Goal: Check status: Check status

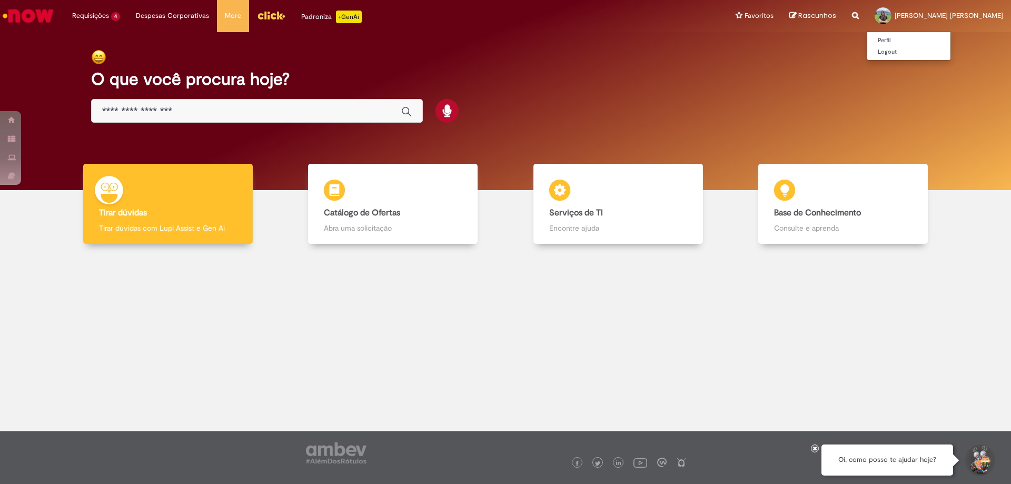
click at [964, 15] on span "[PERSON_NAME] [PERSON_NAME]" at bounding box center [948, 15] width 108 height 9
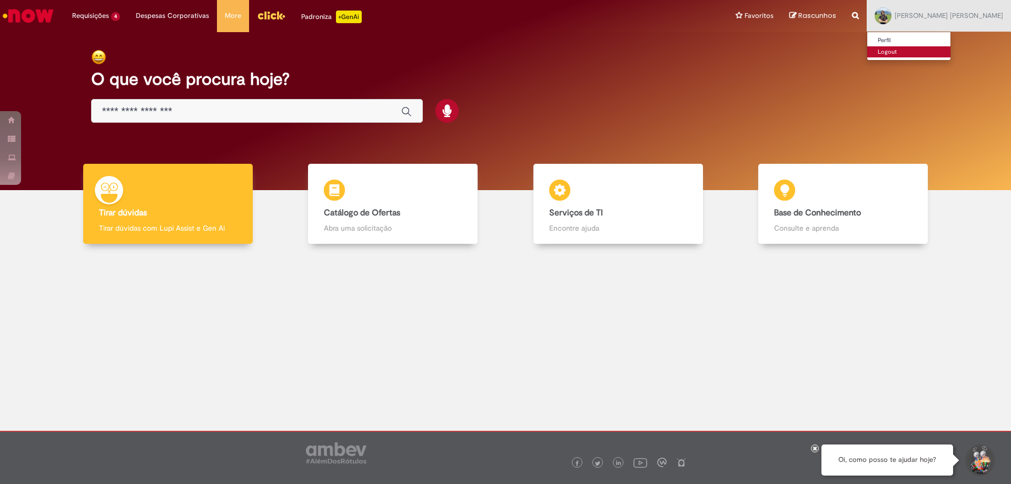
click at [917, 49] on link "Logout" at bounding box center [908, 52] width 83 height 12
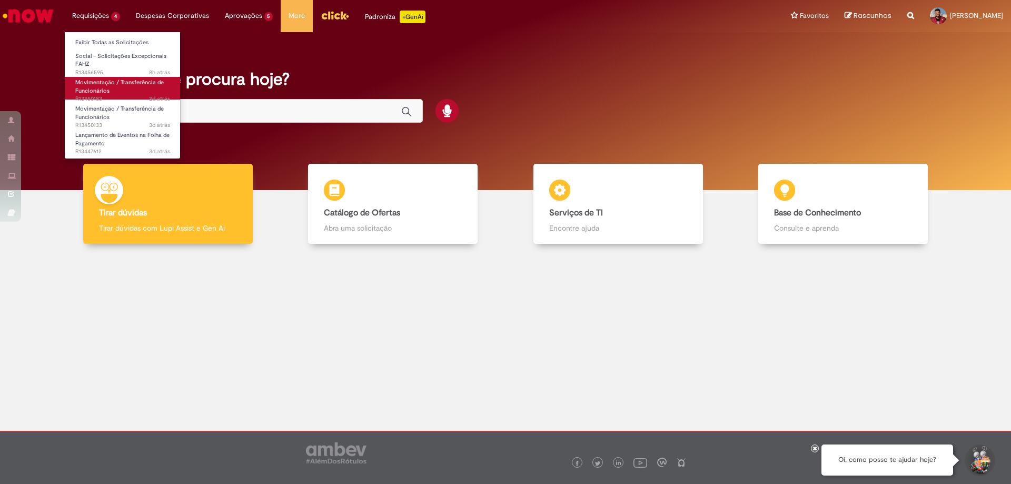
click at [125, 81] on span "Movimentação / Transferência de Funcionários" at bounding box center [119, 86] width 88 height 16
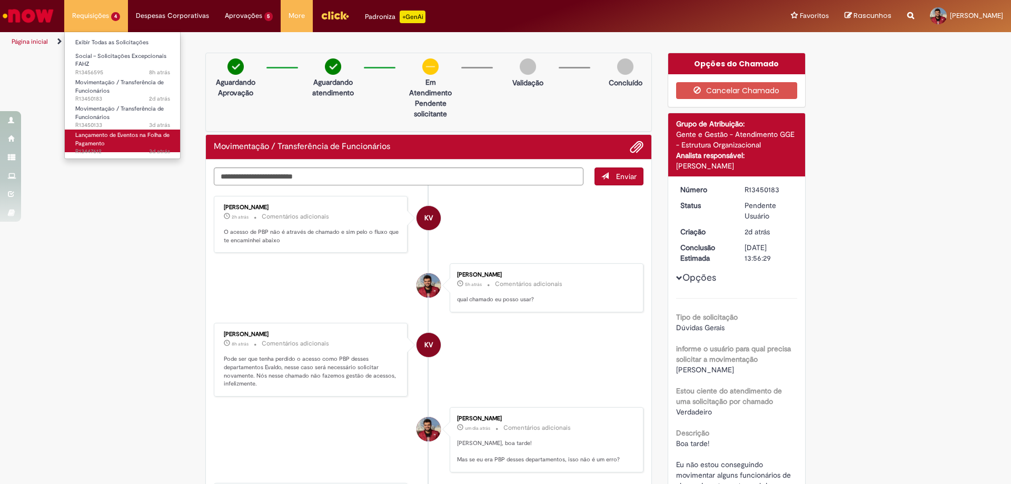
click at [129, 140] on link "Lançamento de Eventos na Folha de Pagamento 3d atrás 3 dias atrás R13447612" at bounding box center [123, 140] width 116 height 23
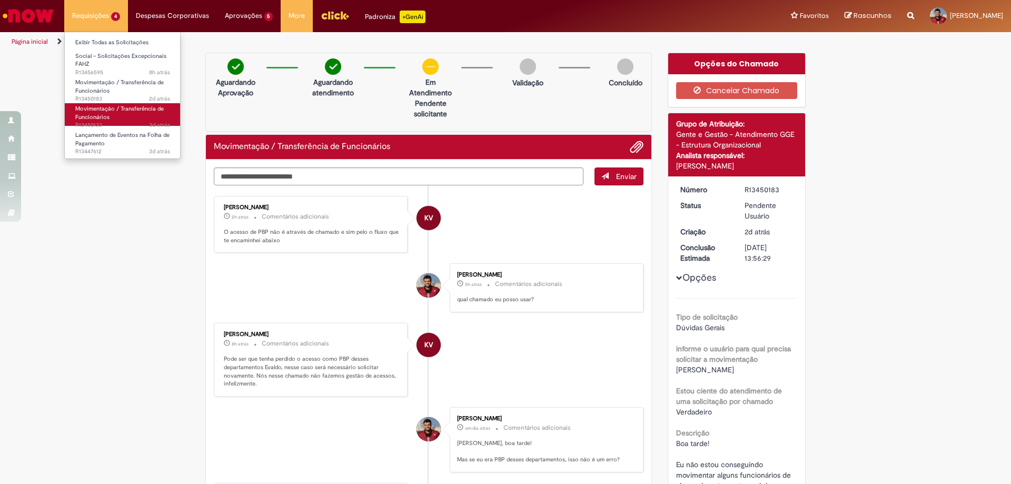
click at [120, 115] on link "Movimentação / Transferência de Funcionários 3d atrás 3 dias atrás R13450133" at bounding box center [123, 114] width 116 height 23
click at [114, 116] on link "Movimentação / Transferência de Funcionários 3d atrás 3 dias atrás R13450133" at bounding box center [123, 114] width 116 height 23
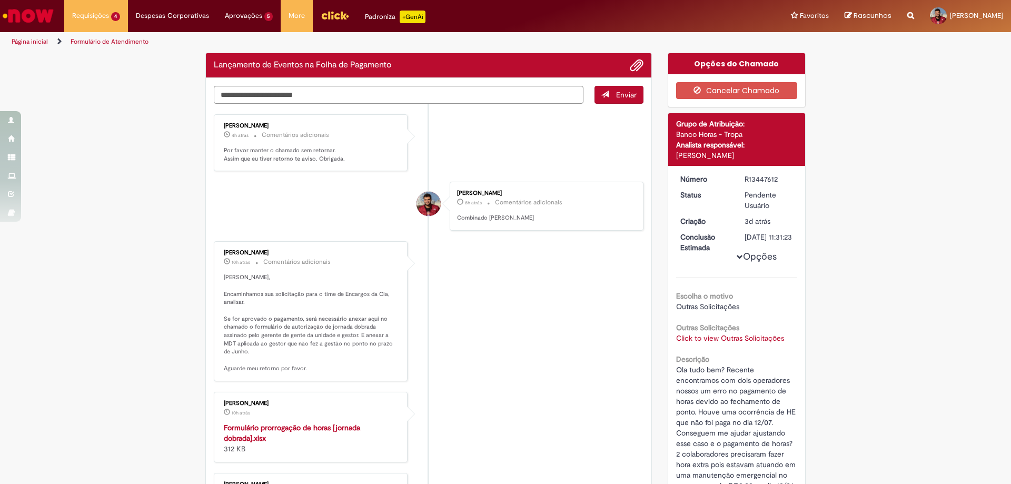
click at [316, 191] on li "Evaldo Leandro Potma da Silva 8h atrás 8 horas atrás Comentários adicionais Com…" at bounding box center [428, 206] width 429 height 49
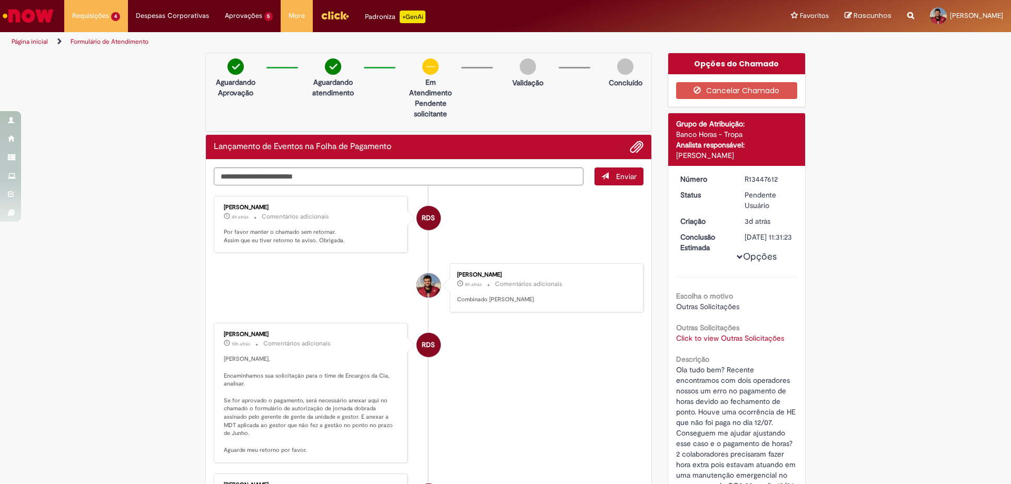
scroll to position [53, 0]
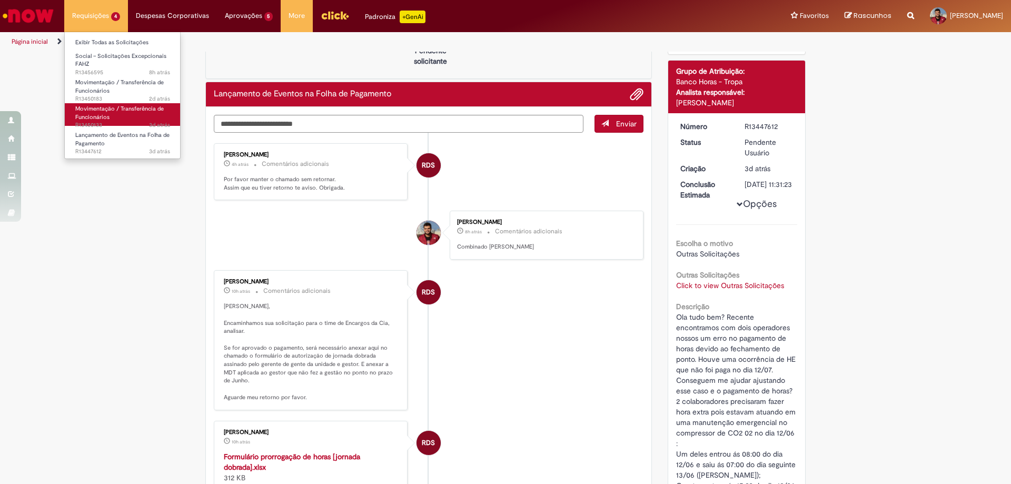
click at [93, 117] on span "Movimentação / Transferência de Funcionários" at bounding box center [119, 113] width 88 height 16
click at [118, 109] on span "Movimentação / Transferência de Funcionários" at bounding box center [119, 113] width 88 height 16
click at [118, 106] on span "Movimentação / Transferência de Funcionários" at bounding box center [119, 113] width 88 height 16
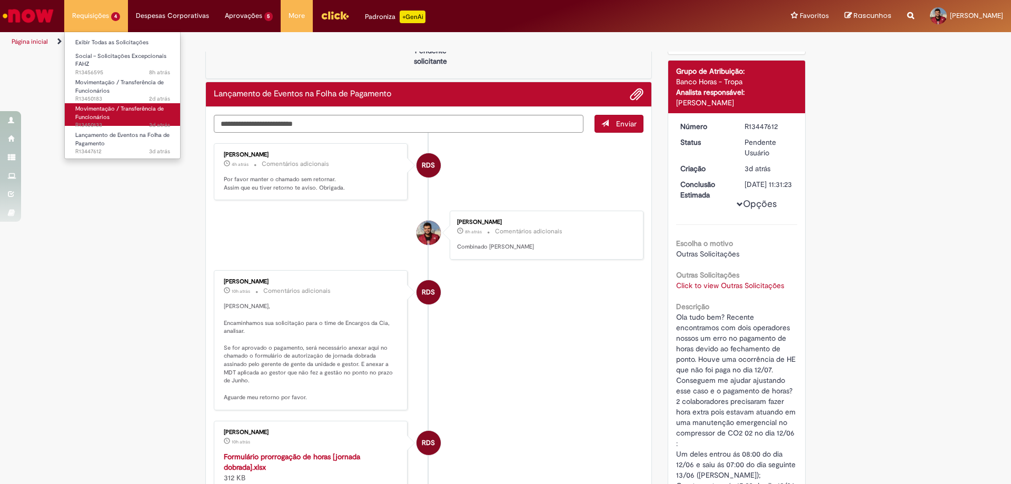
click at [133, 117] on link "Movimentação / Transferência de Funcionários 3d atrás 3 dias atrás R13450133" at bounding box center [123, 114] width 116 height 23
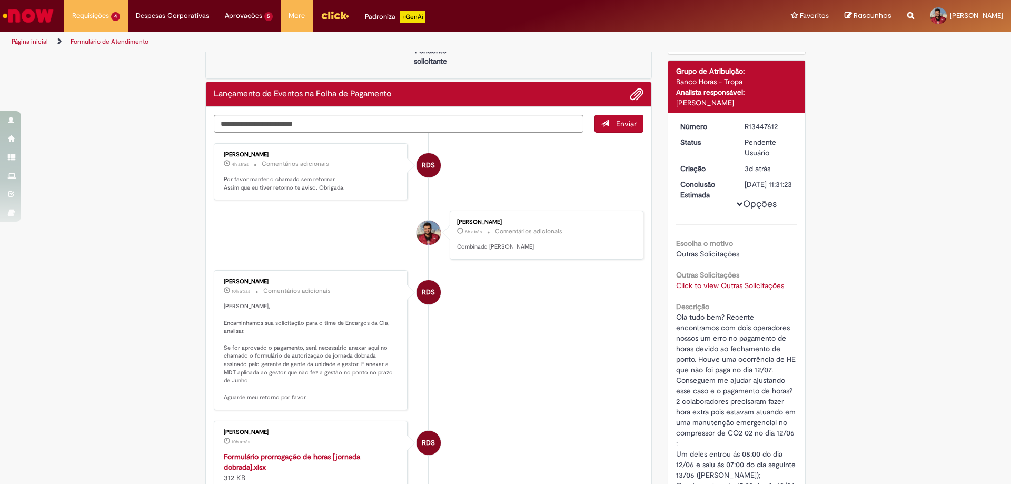
scroll to position [0, 0]
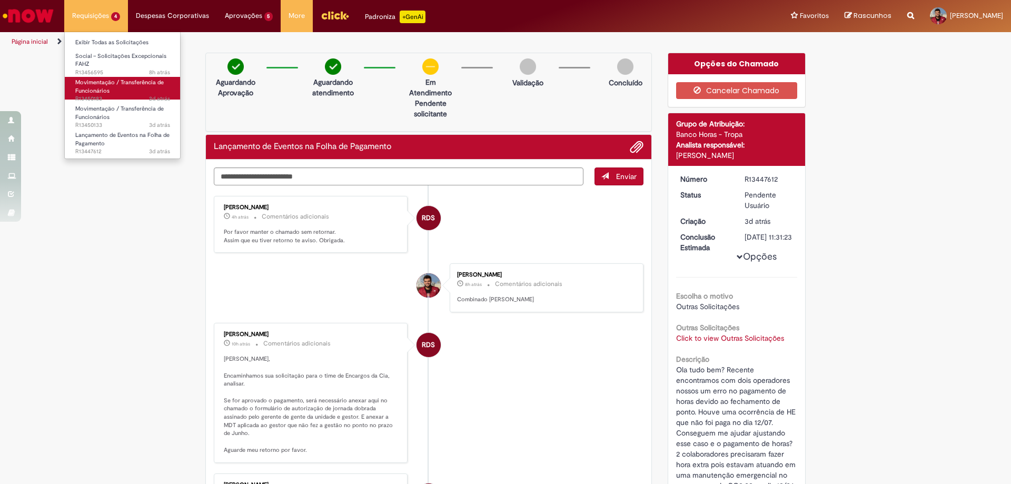
click at [105, 85] on span "Movimentação / Transferência de Funcionários" at bounding box center [119, 86] width 88 height 16
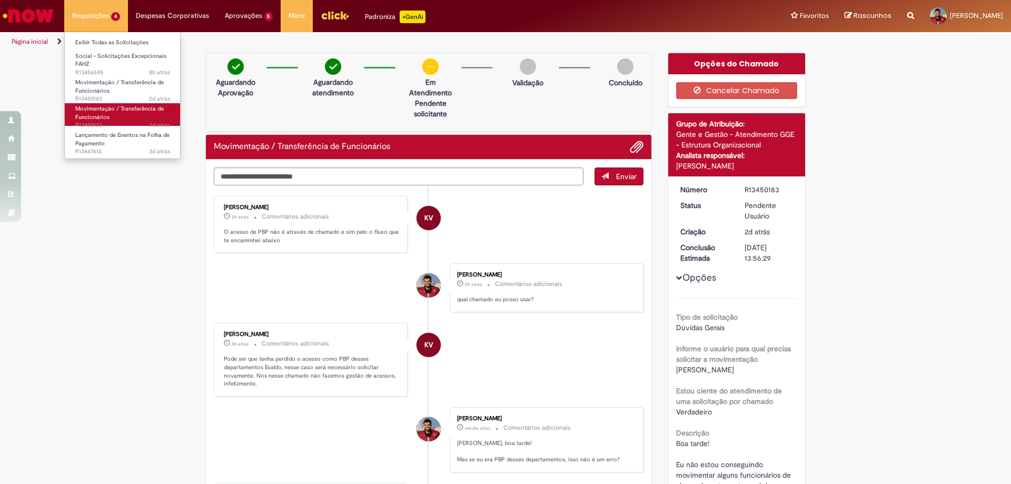
click at [87, 110] on span "Movimentação / Transferência de Funcionários" at bounding box center [119, 113] width 88 height 16
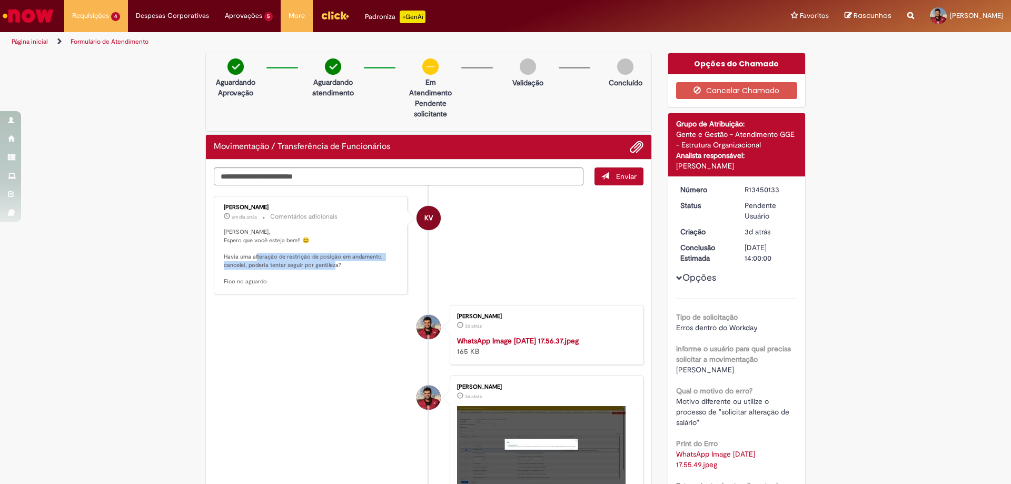
drag, startPoint x: 259, startPoint y: 254, endPoint x: 308, endPoint y: 272, distance: 51.4
click at [308, 272] on p "Olá Evaldo, Espero que você esteja bem!! 😊 Havia uma alteração de restrição de …" at bounding box center [311, 257] width 175 height 58
click at [312, 278] on p "Olá Evaldo, Espero que você esteja bem!! 😊 Havia uma alteração de restrição de …" at bounding box center [311, 257] width 175 height 58
